Goal: Entertainment & Leisure: Consume media (video, audio)

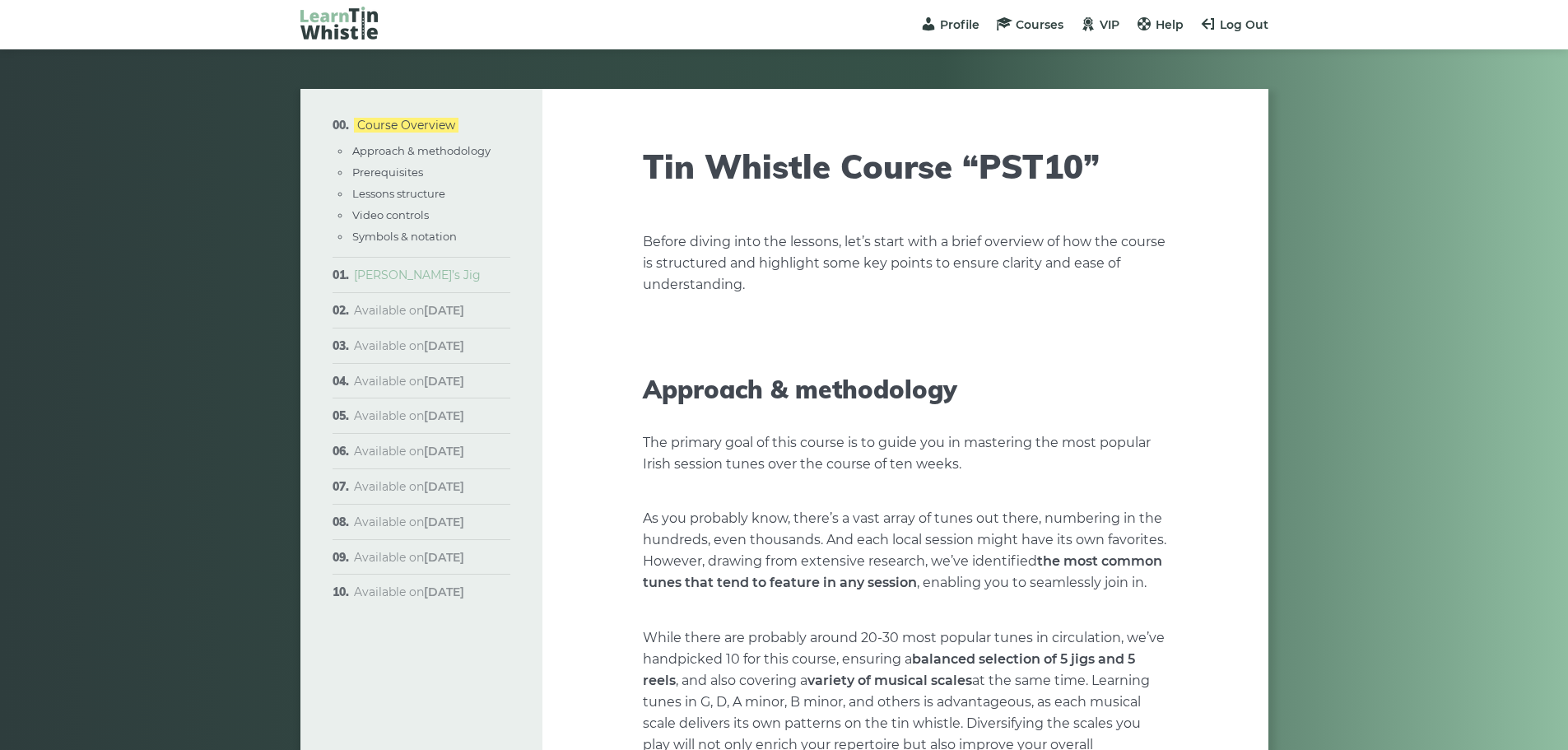
click at [394, 272] on link "[PERSON_NAME]’s Jig" at bounding box center [418, 274] width 127 height 15
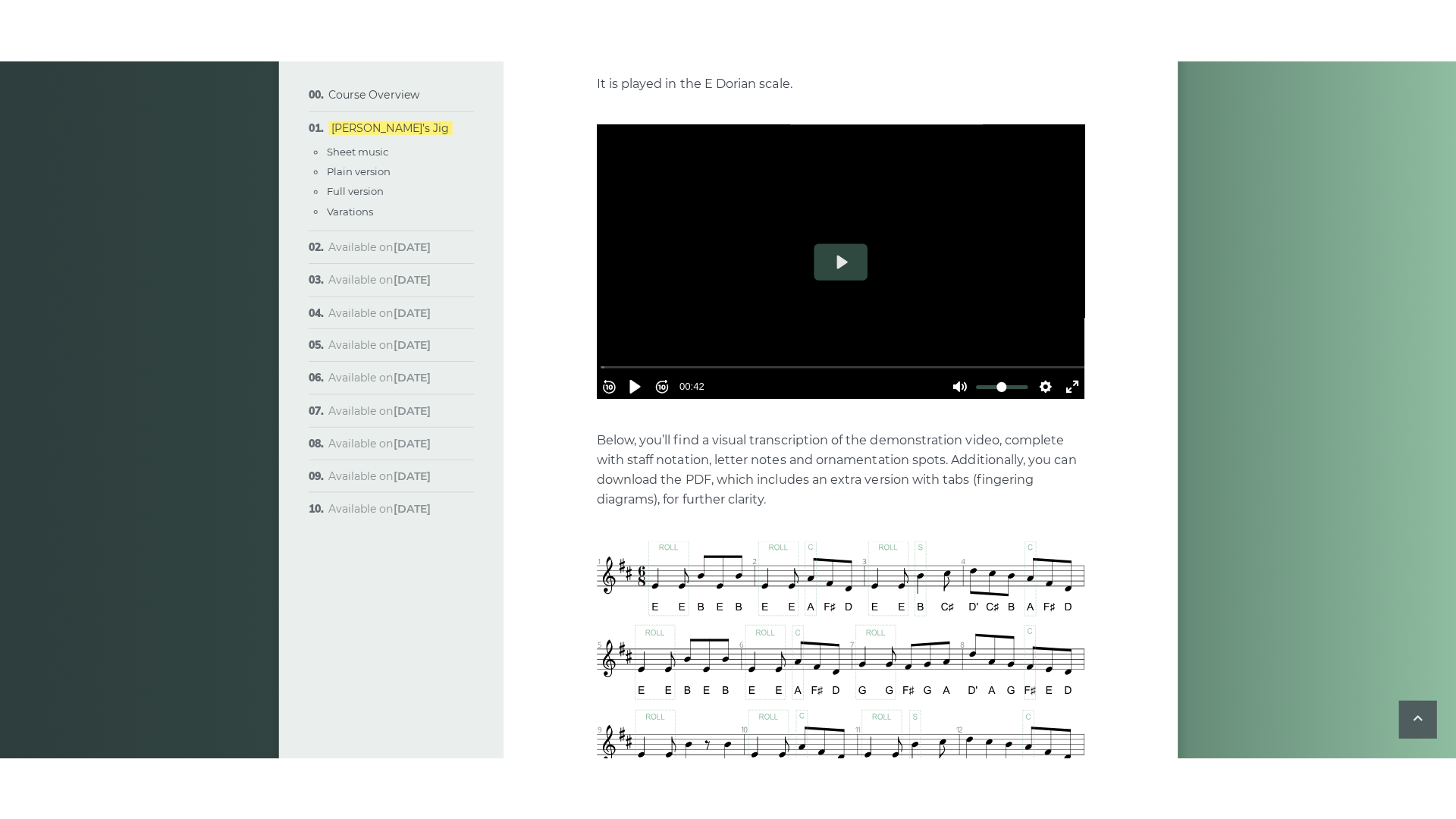
scroll to position [379, 0]
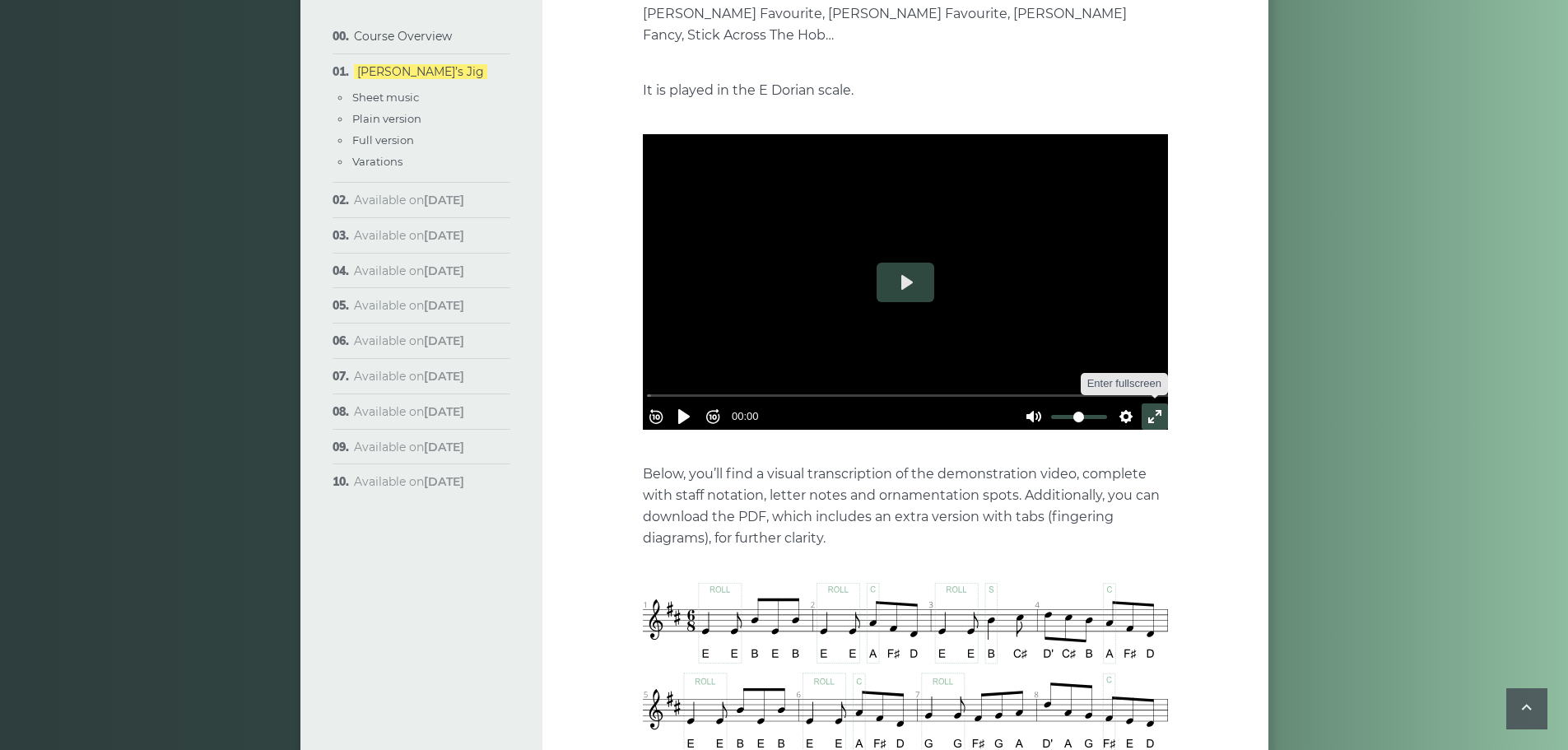
click at [1141, 403] on button "Exit fullscreen Enter fullscreen" at bounding box center [1154, 416] width 27 height 27
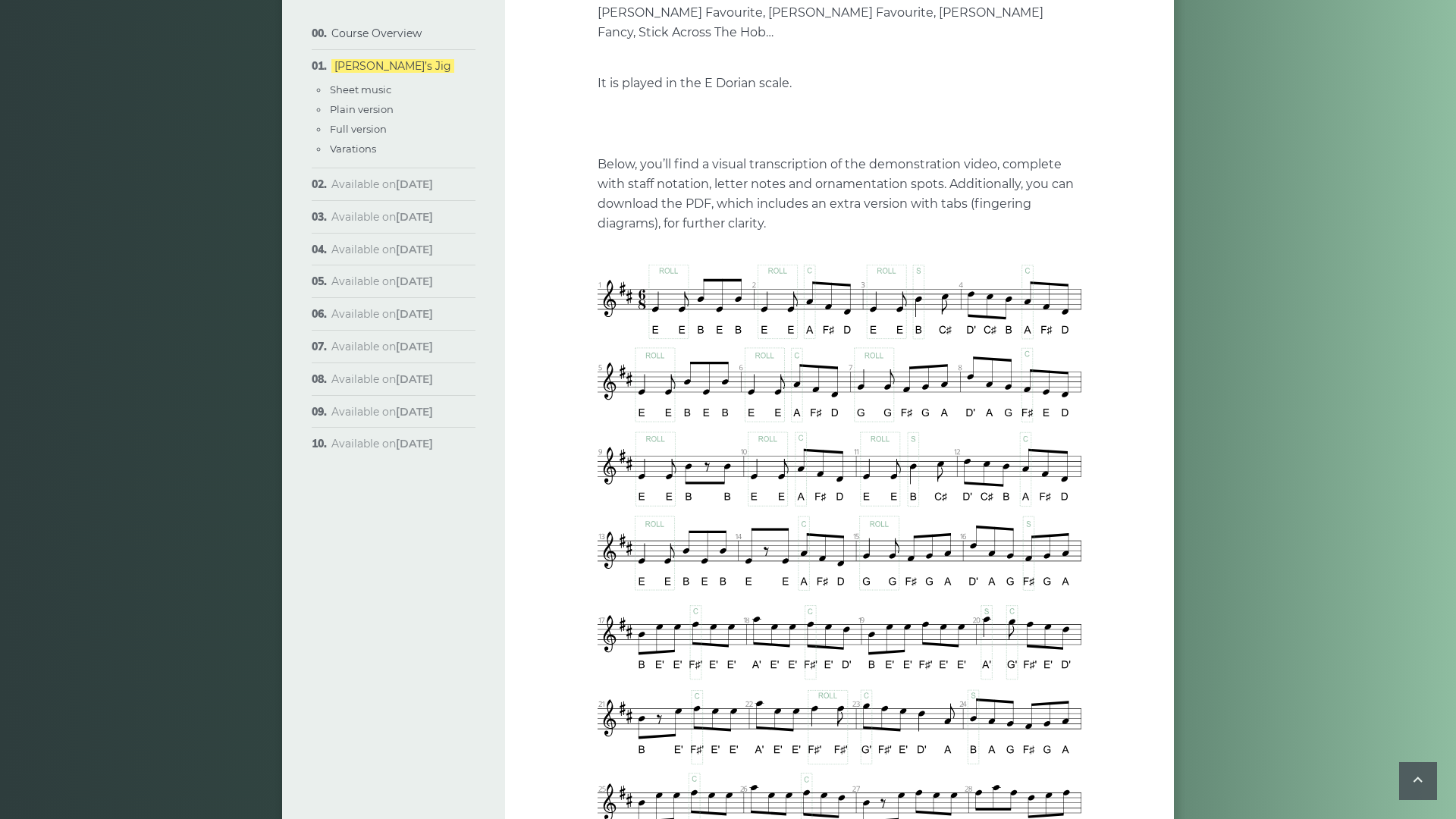
click at [1056, 260] on button "Settings" at bounding box center [1043, 248] width 25 height 25
click at [1052, 223] on button "Speed Normal" at bounding box center [1000, 211] width 105 height 24
click at [1044, 129] on span "0.5×" at bounding box center [1027, 119] width 32 height 16
click at [812, 142] on button "Play" at bounding box center [839, 124] width 53 height 36
click at [1056, 260] on button "Settings" at bounding box center [1043, 248] width 25 height 25
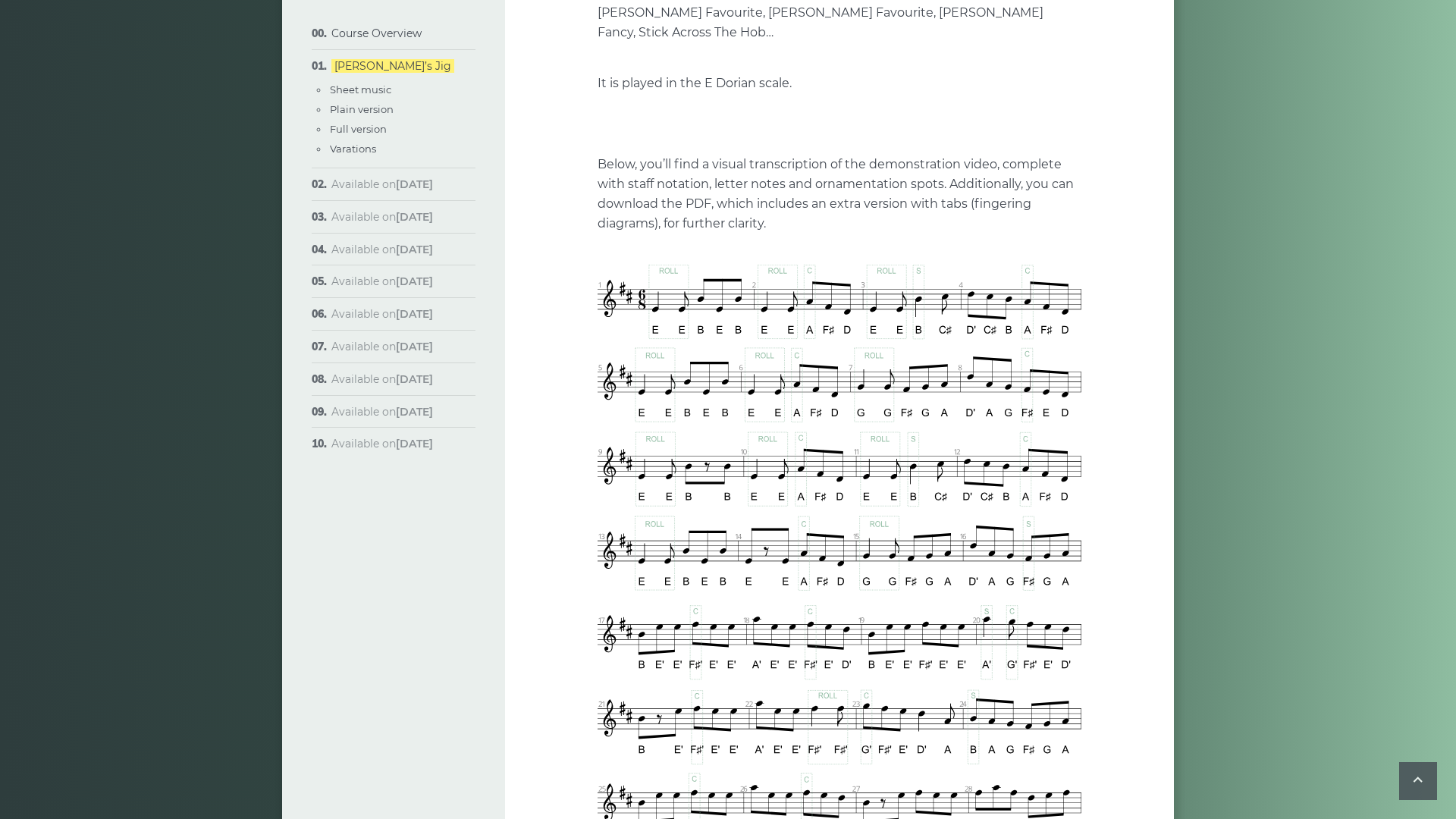
click at [1051, 223] on button "Speed 0.5×" at bounding box center [1006, 211] width 92 height 24
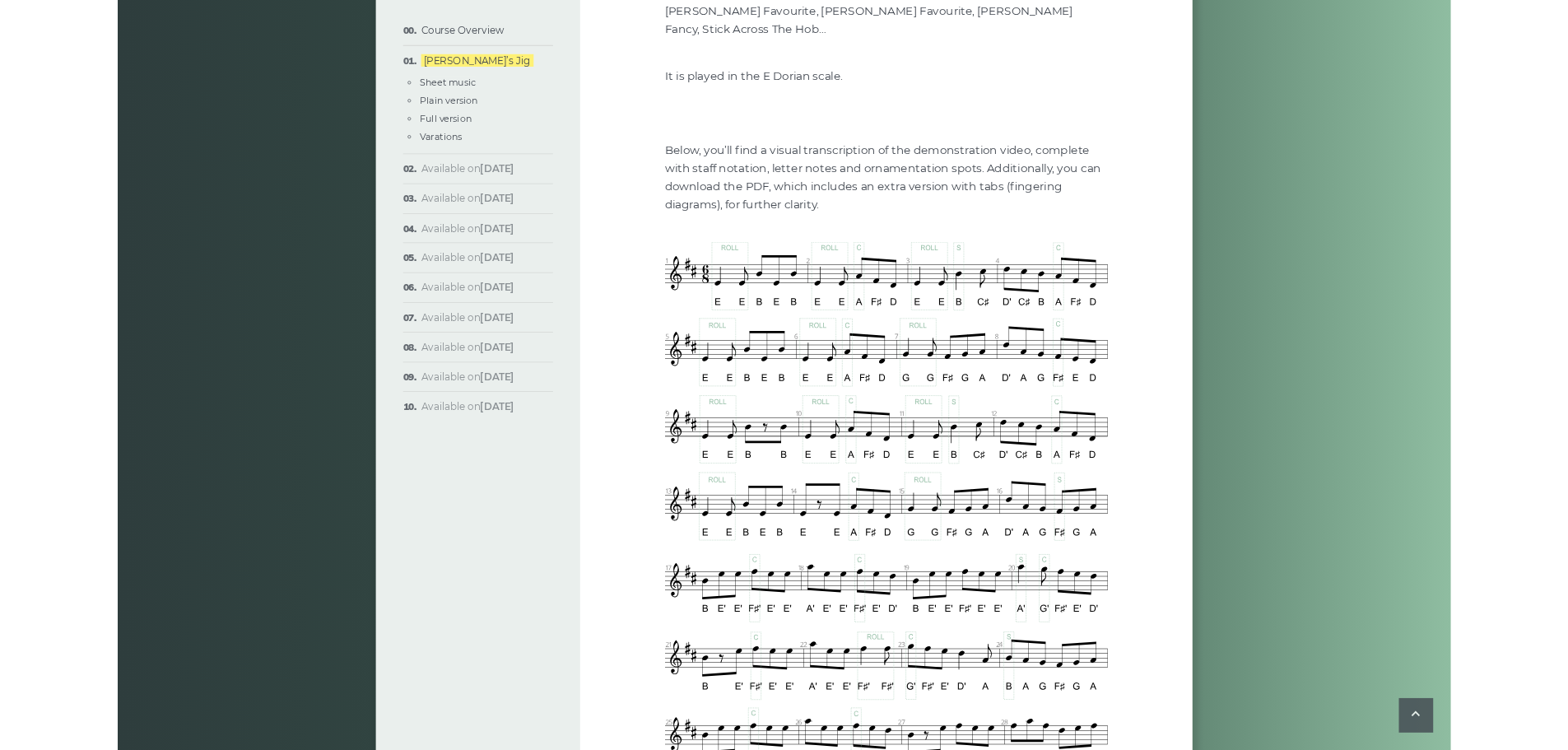
scroll to position [0, 0]
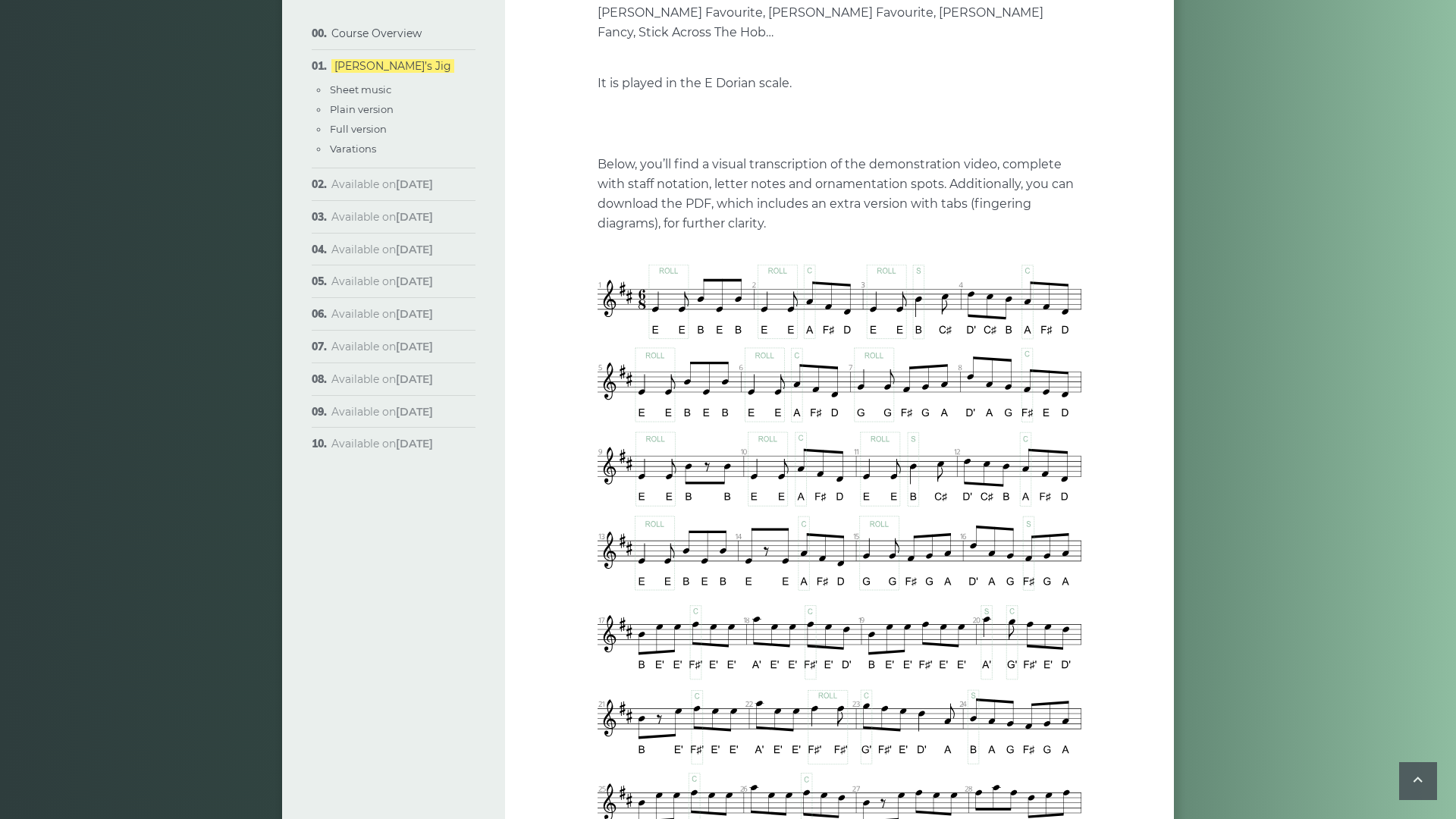
drag, startPoint x: 381, startPoint y: 780, endPoint x: 6, endPoint y: 776, distance: 375.0
click at [601, 236] on input "Seek" at bounding box center [842, 229] width 482 height 15
click at [597, 260] on button "Rewind 10s" at bounding box center [609, 248] width 25 height 25
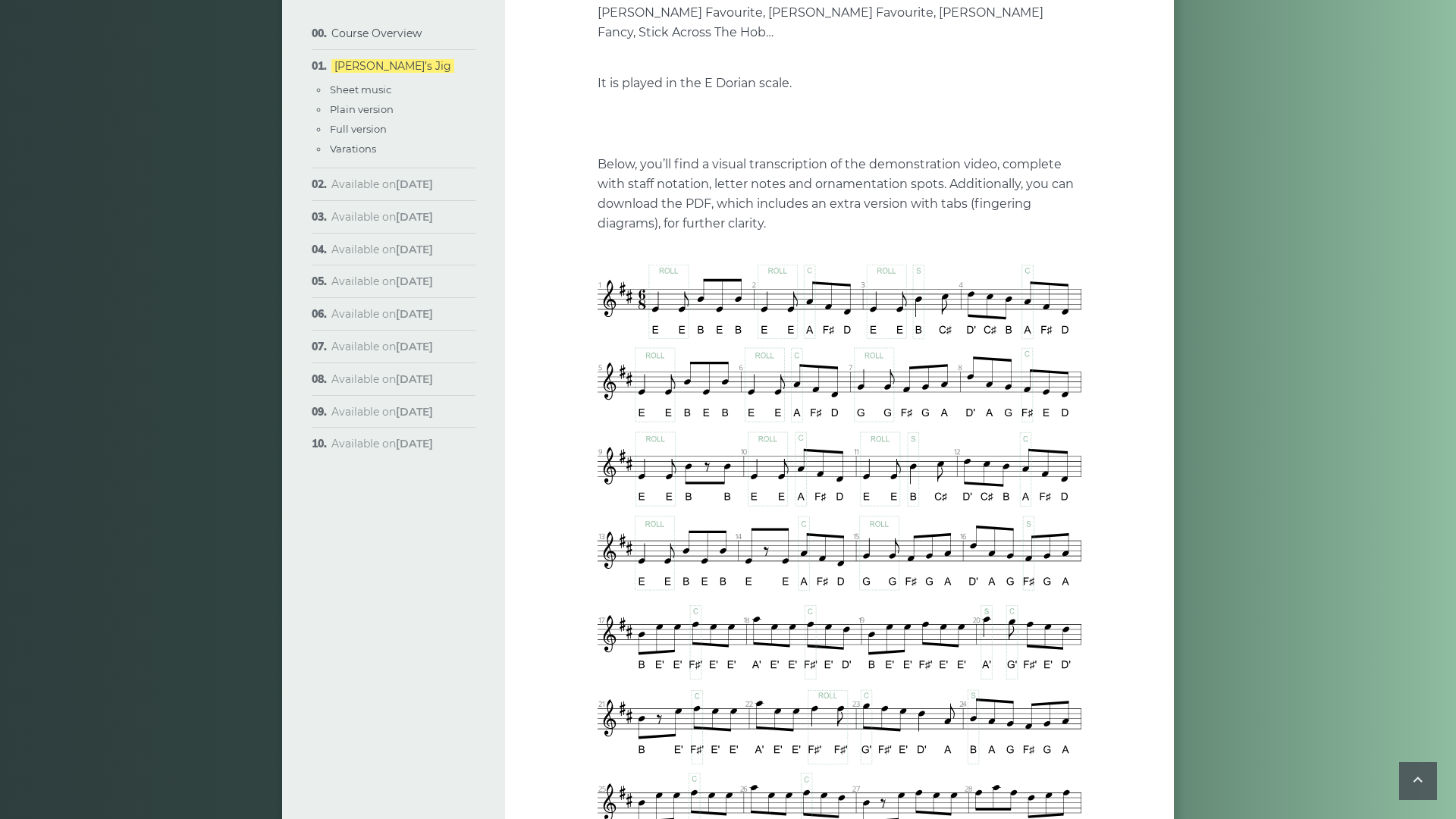
click at [624, 260] on button "Pause Play" at bounding box center [635, 248] width 25 height 25
type input "*****"
click at [1056, 260] on button "Settings" at bounding box center [1043, 248] width 25 height 25
click at [1081, 260] on button "Exit fullscreen Enter fullscreen" at bounding box center [1069, 248] width 25 height 25
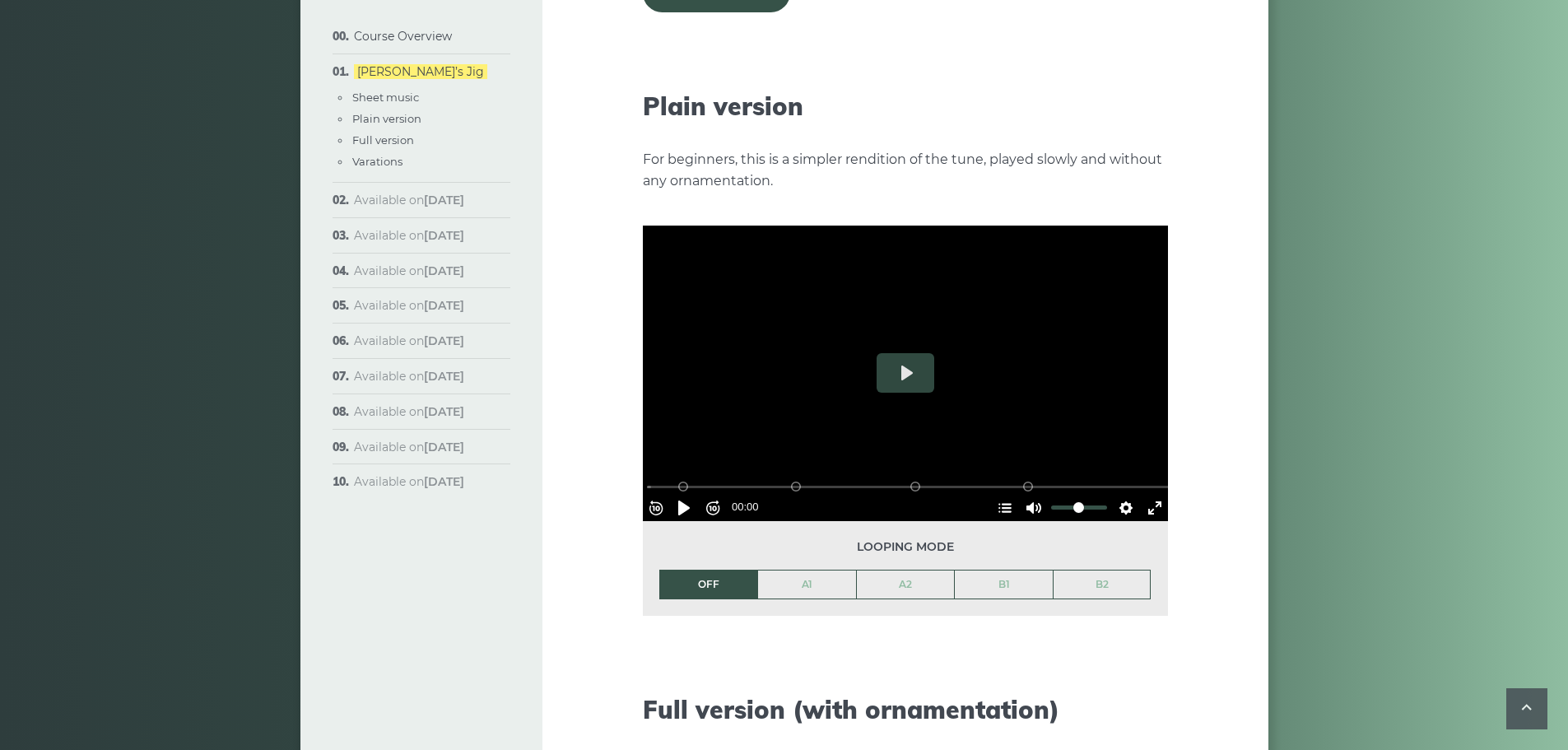
scroll to position [1728, 0]
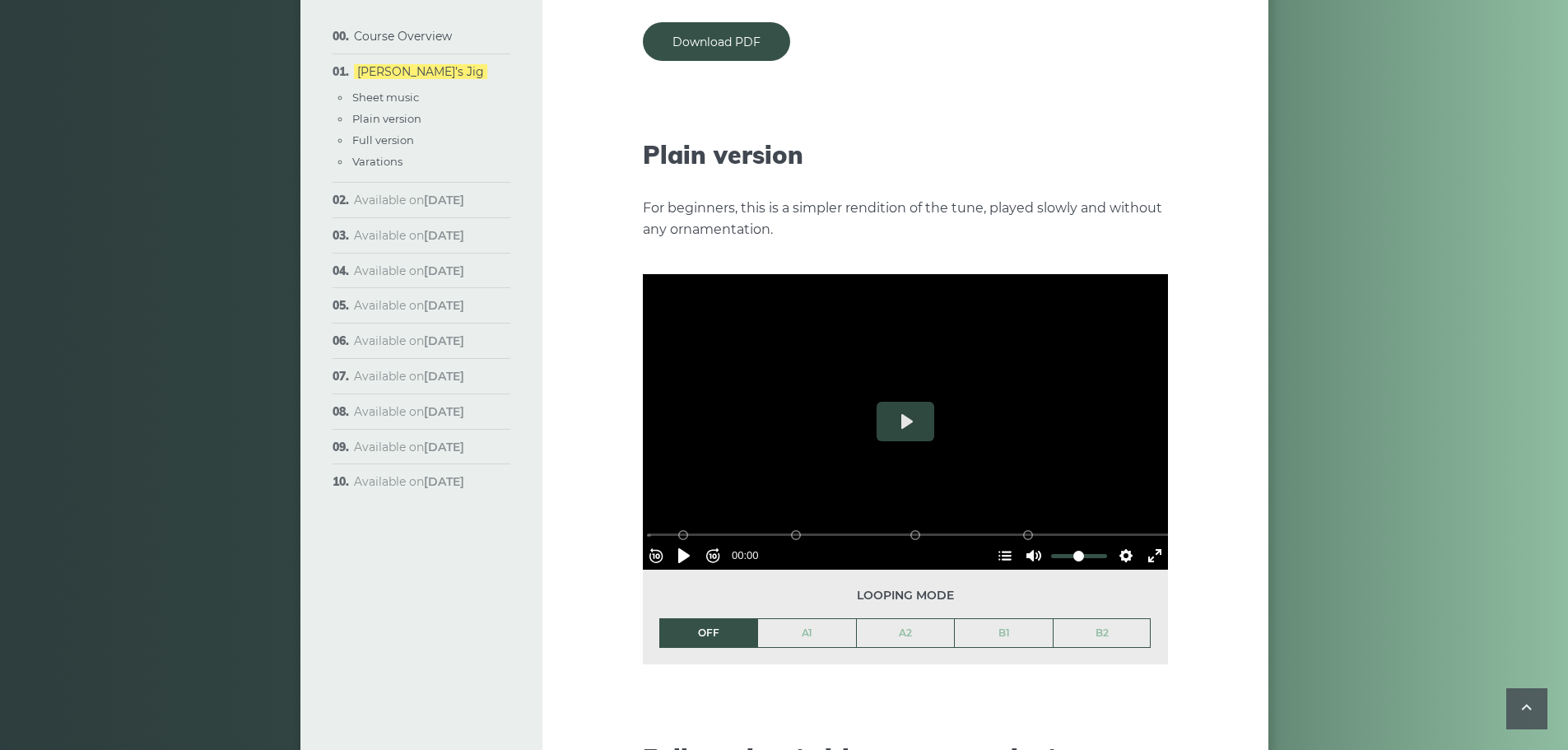
type input "****"
click at [826, 618] on link "A1" at bounding box center [807, 632] width 98 height 28
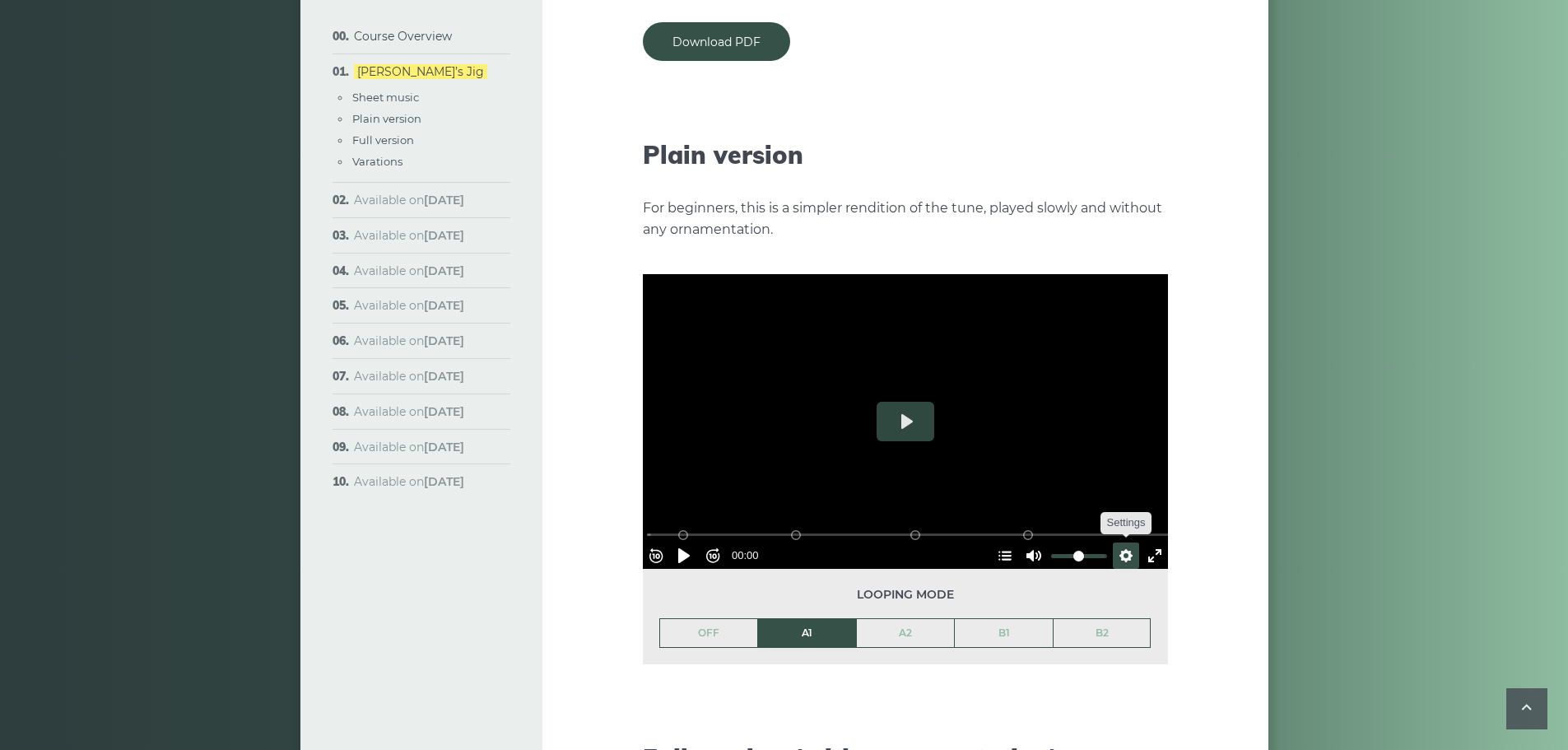
click at [1123, 542] on button "Settings" at bounding box center [1126, 555] width 27 height 27
click at [1118, 503] on button "Speed Normal" at bounding box center [1080, 516] width 114 height 26
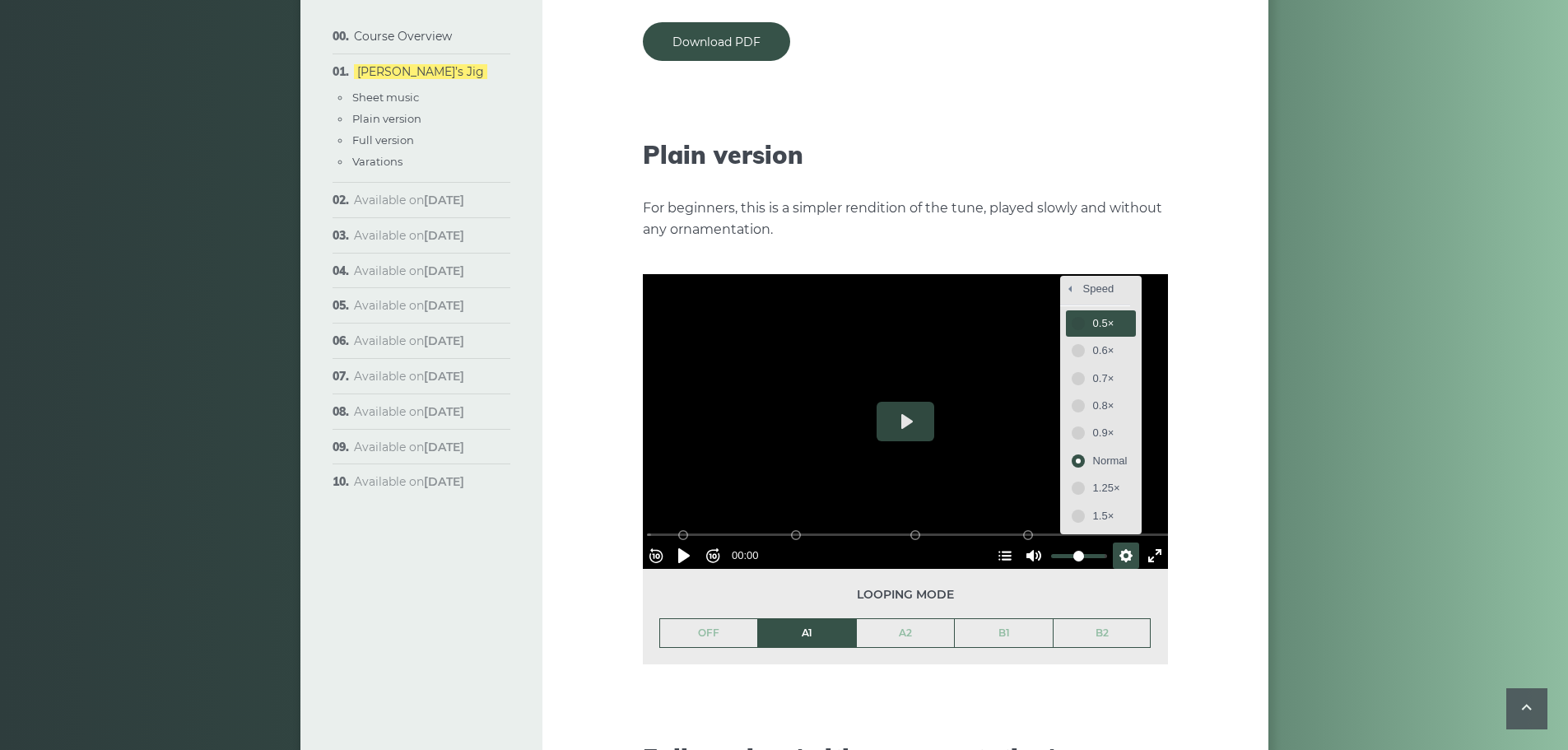
click at [1074, 311] on button "0.5×" at bounding box center [1101, 324] width 70 height 26
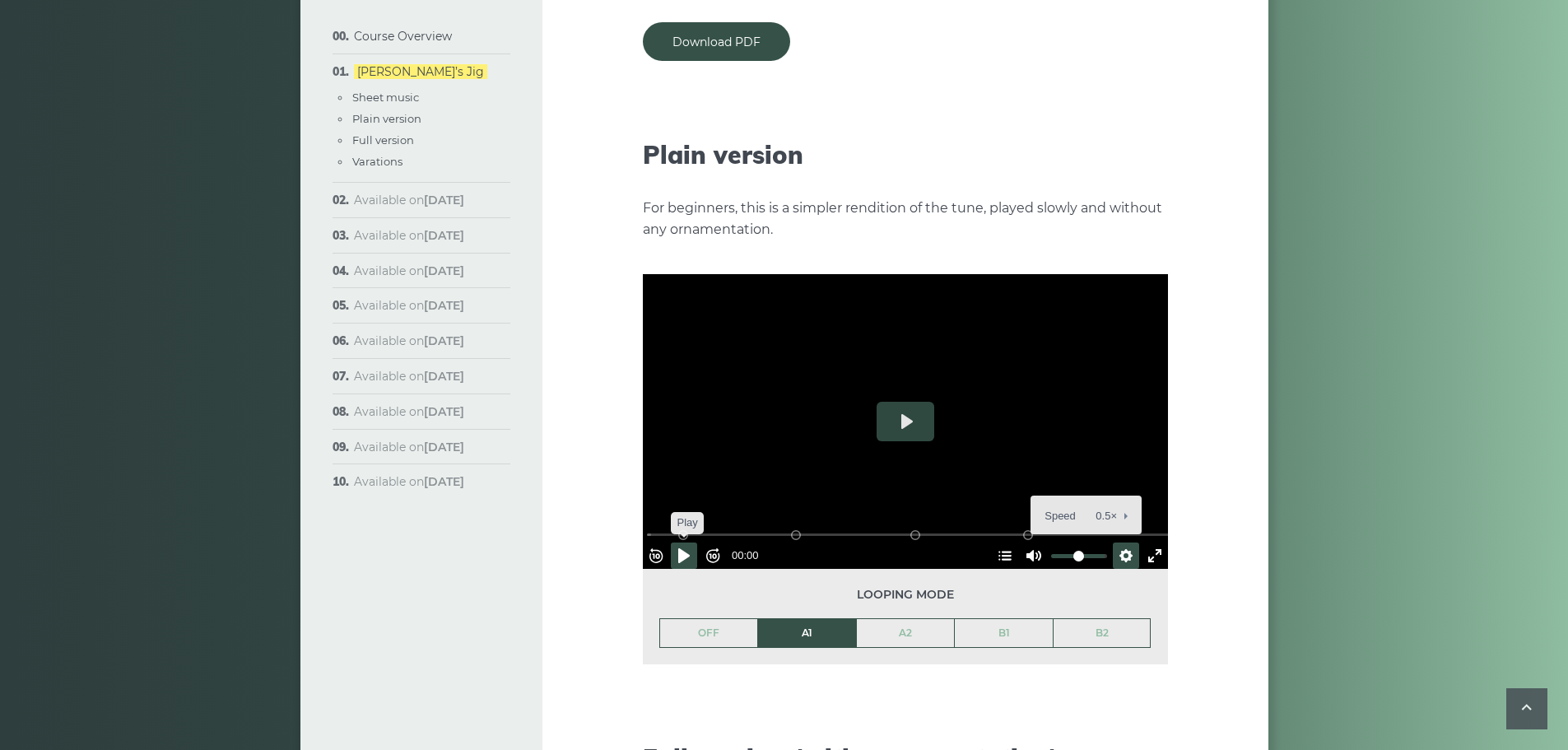
click at [692, 542] on button "Pause Play" at bounding box center [684, 555] width 27 height 27
click at [1144, 542] on button "Exit fullscreen Enter fullscreen" at bounding box center [1154, 555] width 27 height 27
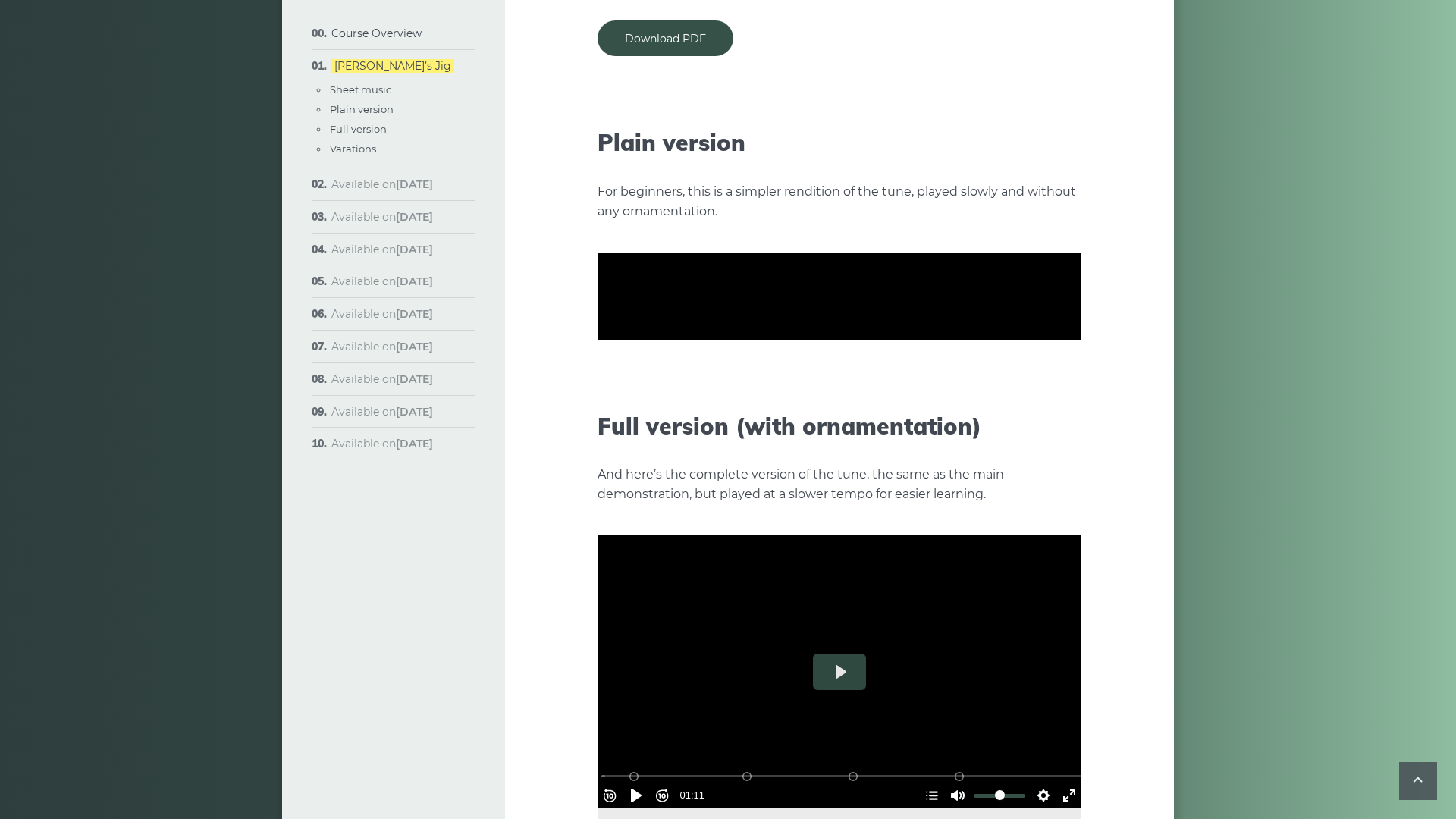
click at [597, 432] on button "Rewind 10s" at bounding box center [609, 420] width 25 height 25
drag, startPoint x: 234, startPoint y: 782, endPoint x: 8, endPoint y: 784, distance: 226.0
click at [601, 408] on input "Seek" at bounding box center [842, 401] width 482 height 15
click at [597, 432] on button "Rewind 10s" at bounding box center [609, 420] width 25 height 25
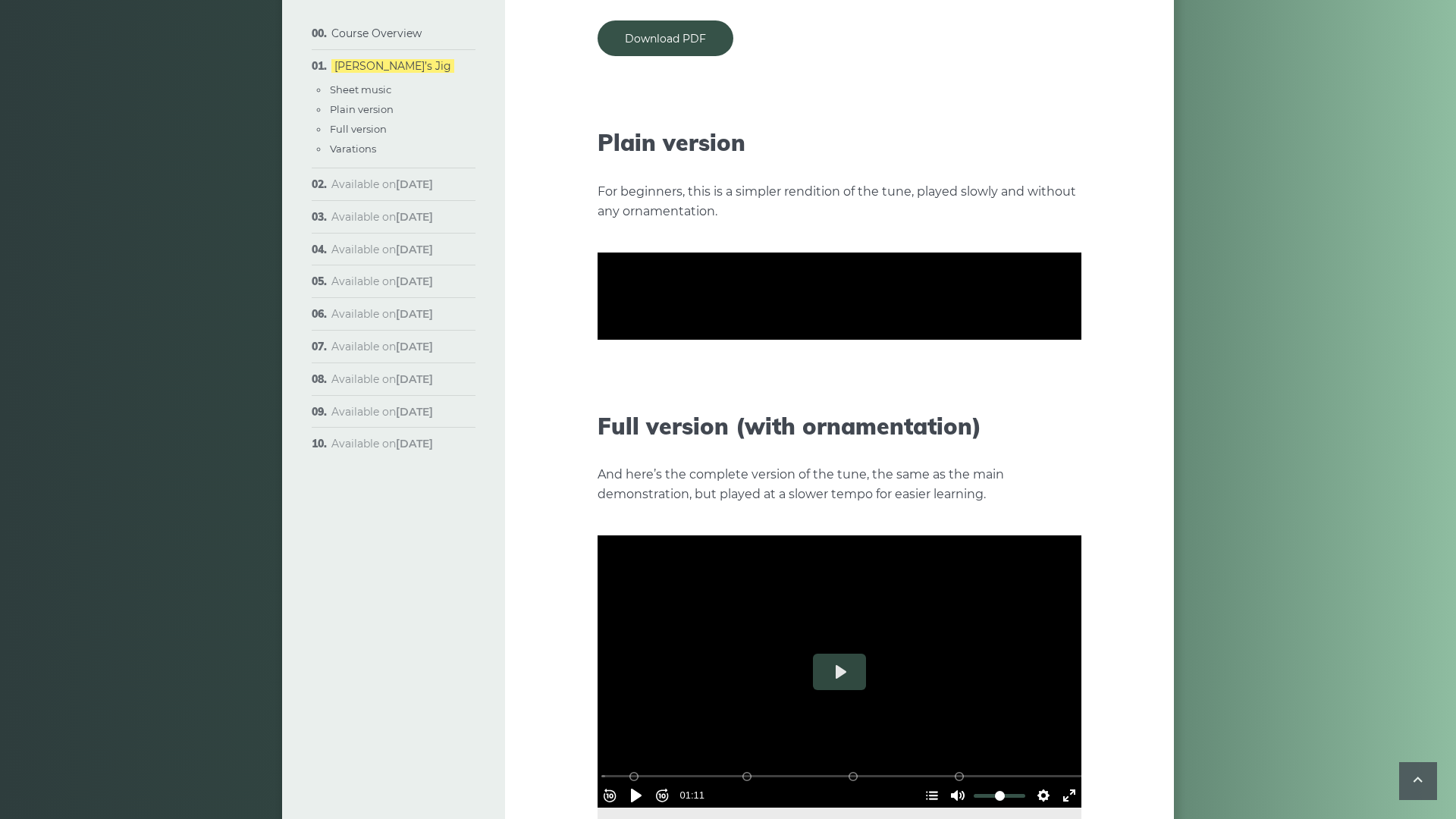
click at [624, 432] on button "Pause Play" at bounding box center [635, 420] width 25 height 25
drag, startPoint x: 125, startPoint y: 782, endPoint x: 3, endPoint y: 781, distance: 122.0
click at [601, 408] on input "Seek" at bounding box center [842, 401] width 482 height 15
click at [624, 432] on button "Pause Play" at bounding box center [635, 420] width 25 height 25
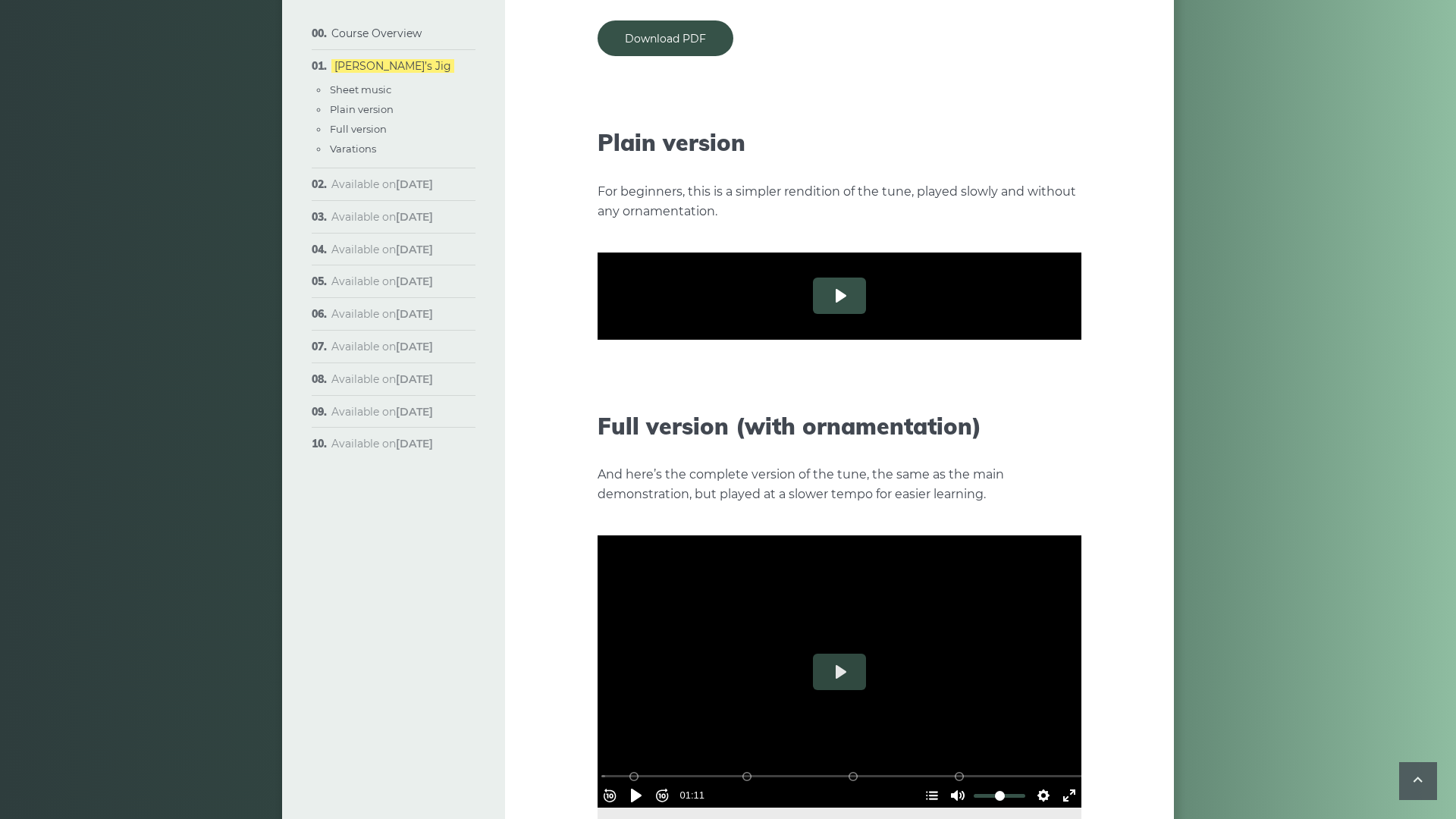
click at [812, 314] on button "Play" at bounding box center [839, 295] width 53 height 36
click at [1081, 432] on button "Exit fullscreen Enter fullscreen" at bounding box center [1069, 420] width 25 height 25
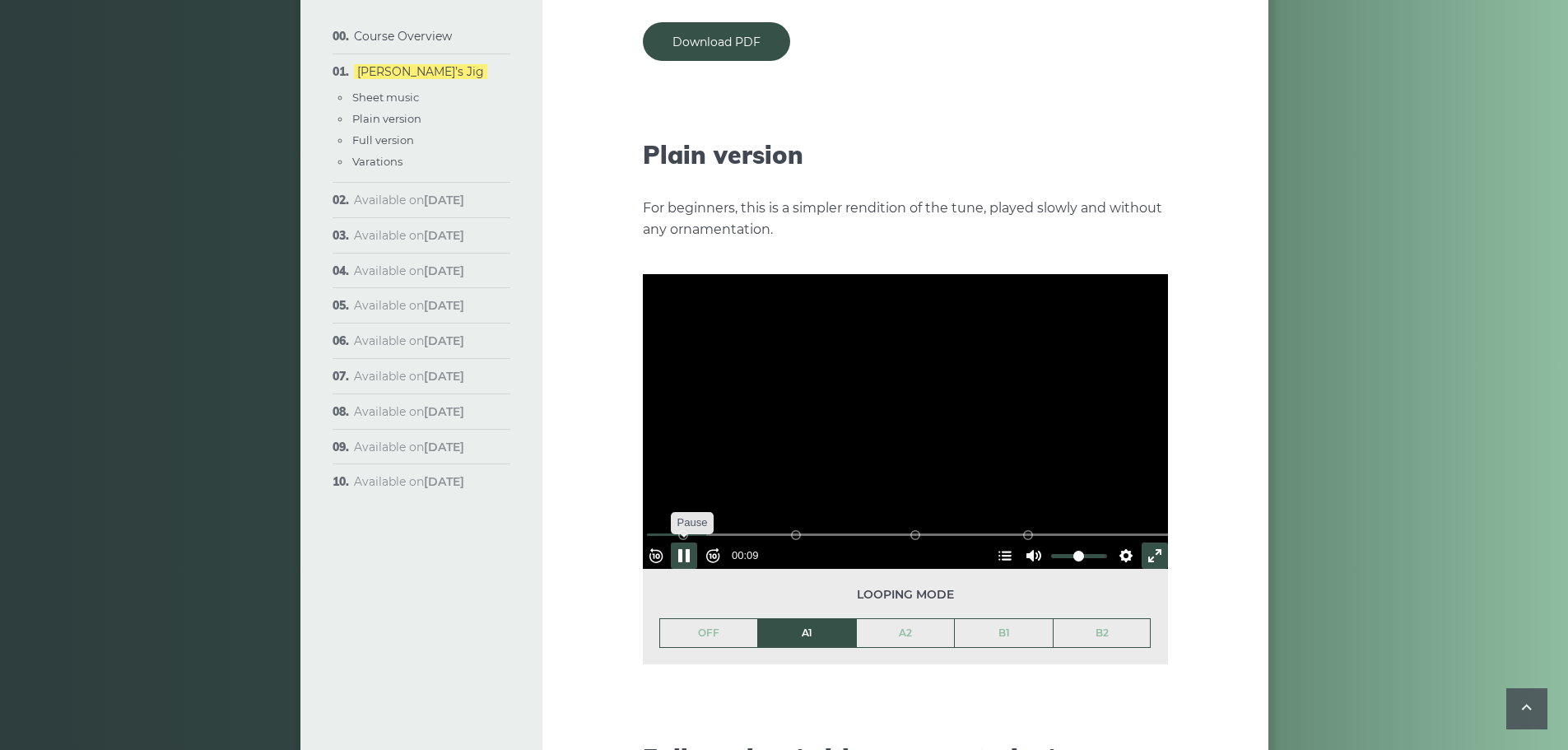
click at [694, 542] on button "Pause Play" at bounding box center [684, 555] width 27 height 27
type input "*****"
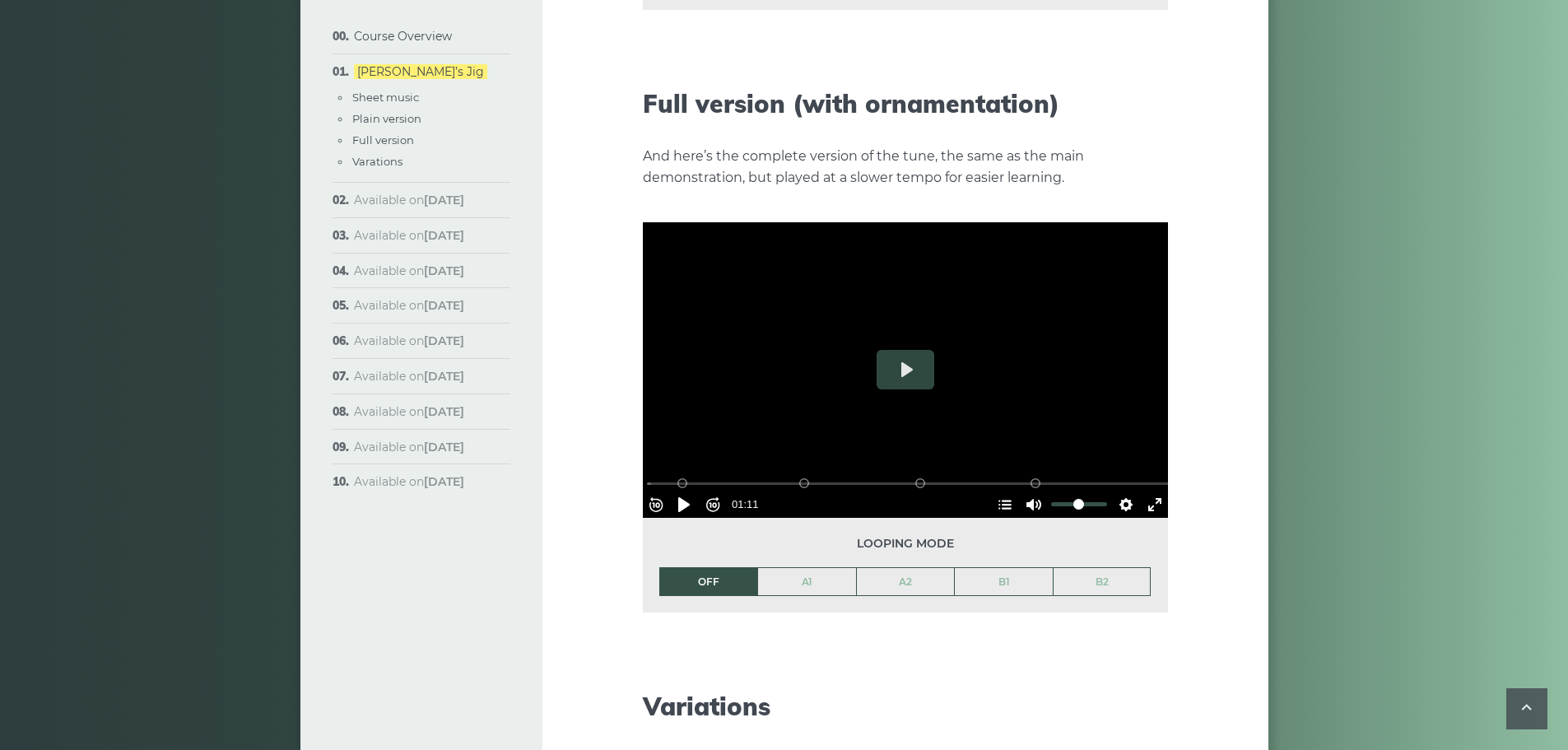
scroll to position [2387, 0]
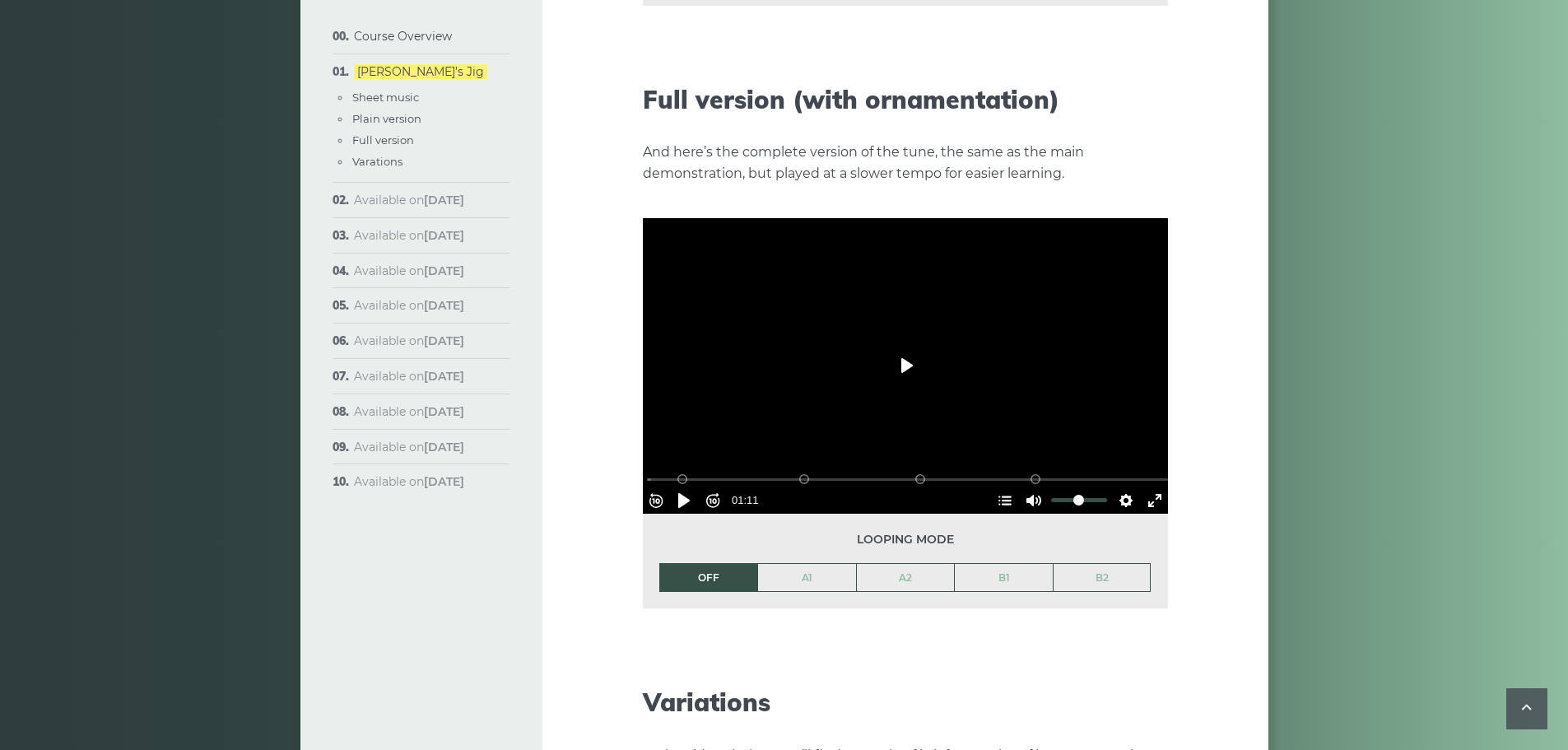
drag, startPoint x: 888, startPoint y: 329, endPoint x: 965, endPoint y: 348, distance: 79.3
click at [892, 345] on button "Play" at bounding box center [906, 365] width 57 height 40
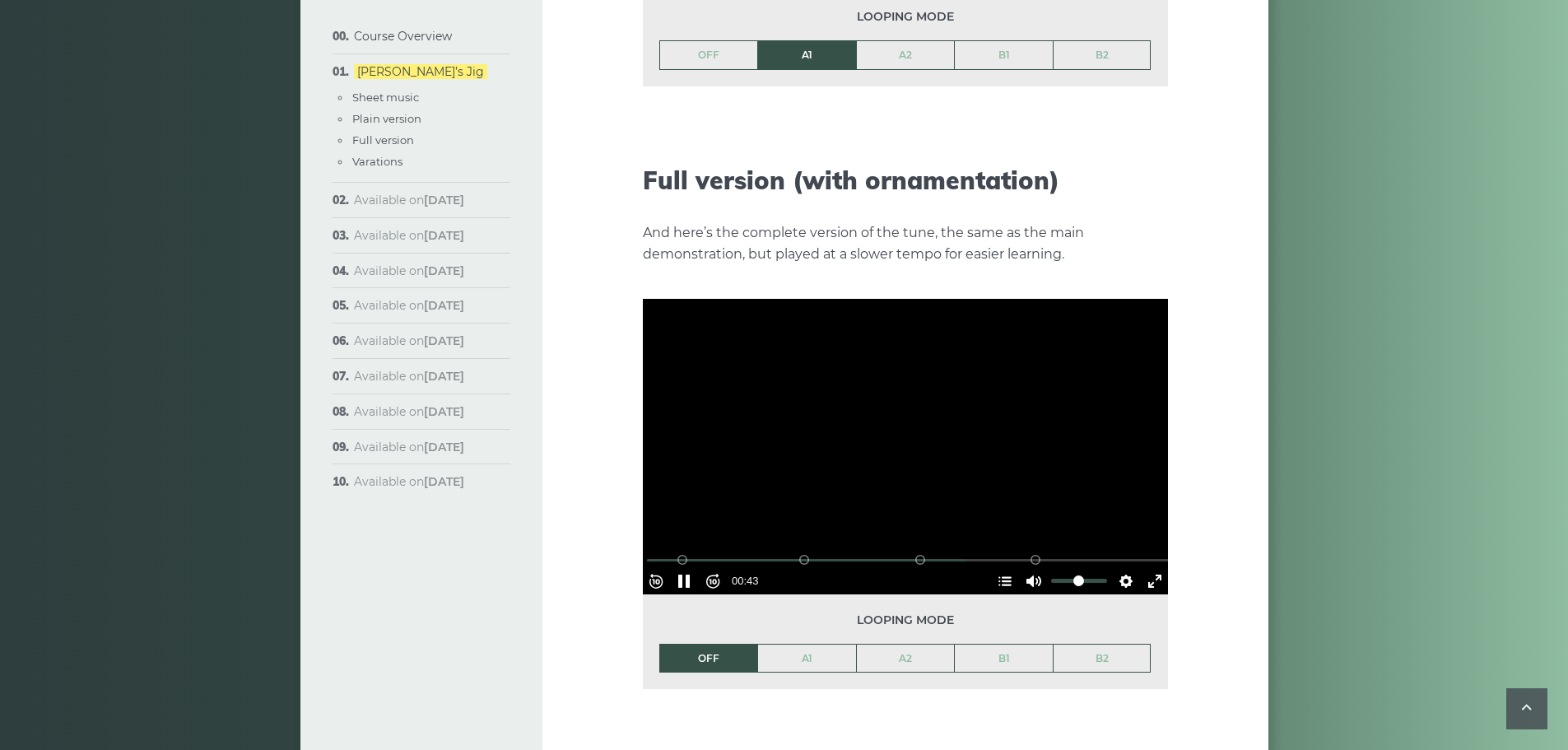
scroll to position [2304, 0]
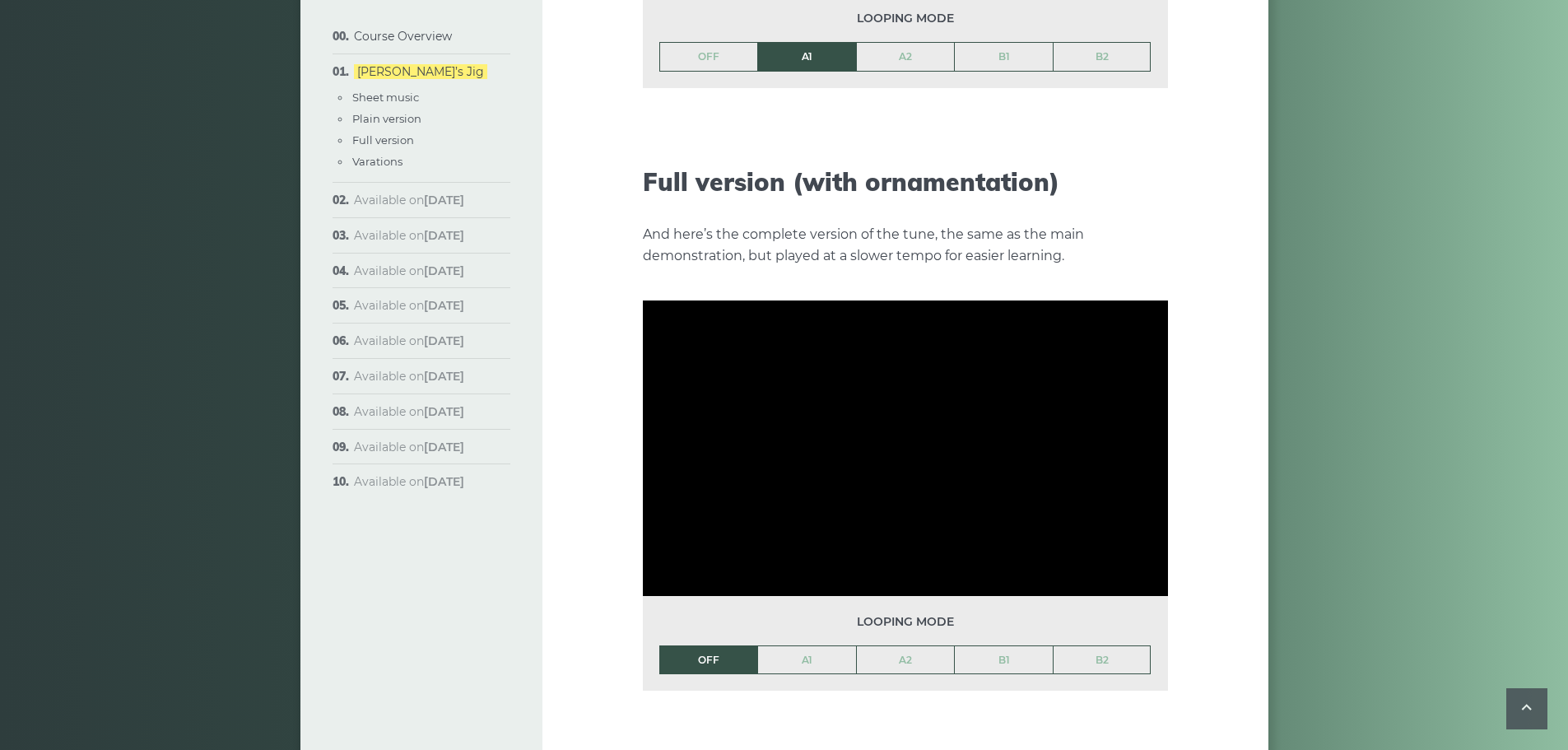
type input "***"
